Goal: Task Accomplishment & Management: Use online tool/utility

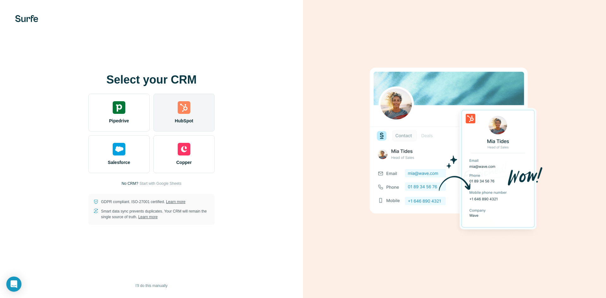
click at [185, 109] on img at bounding box center [184, 107] width 13 height 13
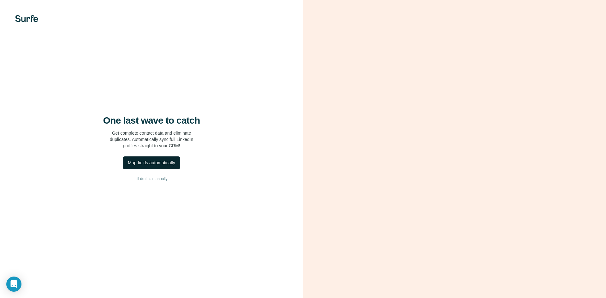
click at [171, 164] on div "Map fields automatically" at bounding box center [151, 163] width 47 height 6
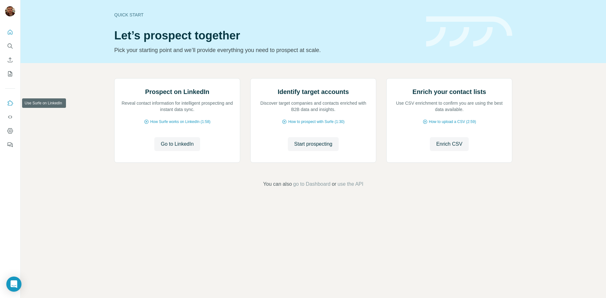
click at [11, 103] on icon "Use Surfe on LinkedIn" at bounding box center [10, 103] width 6 height 6
click at [192, 148] on span "Go to LinkedIn" at bounding box center [177, 144] width 33 height 8
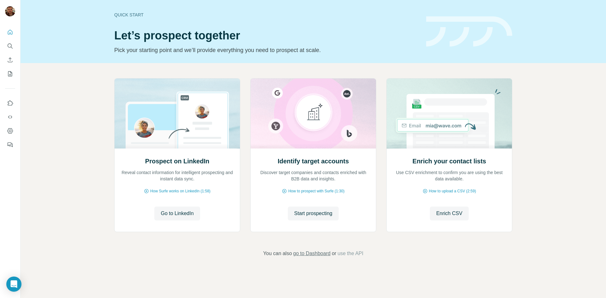
click at [318, 254] on span "go to Dashboard" at bounding box center [311, 254] width 37 height 8
